Goal: Information Seeking & Learning: Find specific page/section

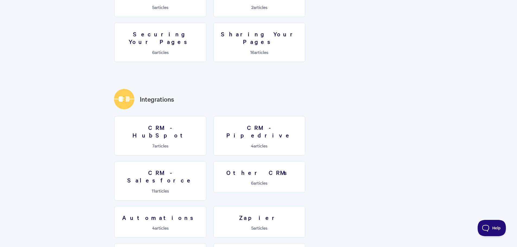
scroll to position [724, 0]
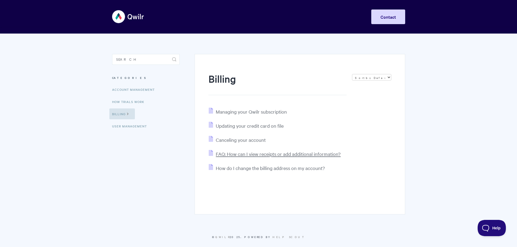
click at [285, 153] on span "FAQ: How can I view receipts or add additional information?" at bounding box center [278, 154] width 125 height 6
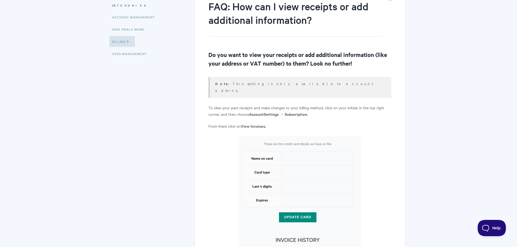
scroll to position [145, 0]
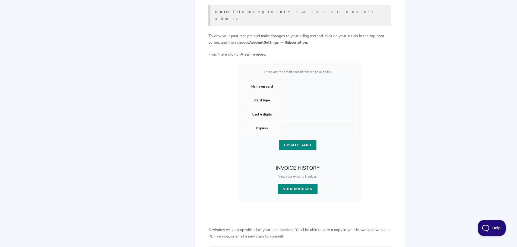
click at [295, 184] on img at bounding box center [300, 133] width 122 height 138
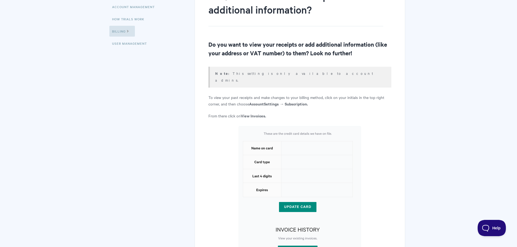
scroll to position [72, 0]
